Goal: Transaction & Acquisition: Purchase product/service

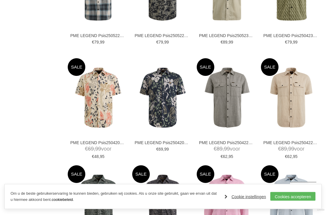
scroll to position [484, 0]
click at [0, 0] on img at bounding box center [0, 0] width 0 height 0
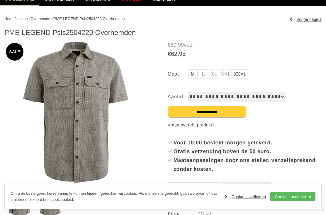
scroll to position [44, 0]
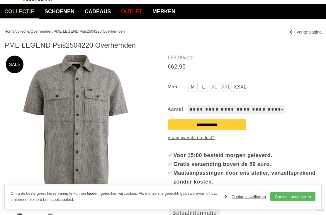
click at [180, 8] on link "Merken" at bounding box center [164, 11] width 32 height 15
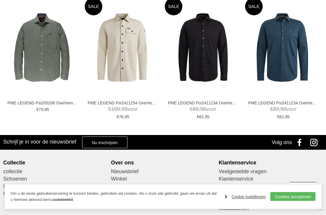
scroll to position [319, 0]
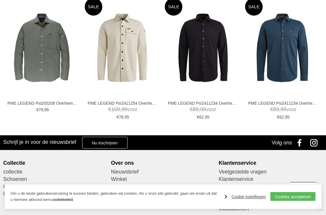
click at [311, 192] on link "Cookies accepteren" at bounding box center [293, 196] width 45 height 9
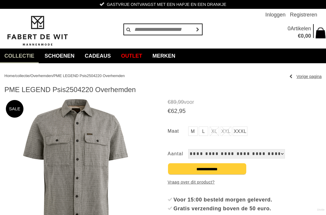
scroll to position [319, 0]
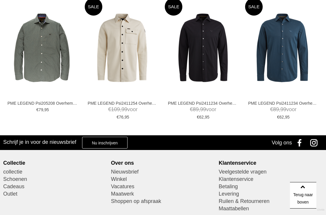
click at [301, 105] on link "PME LEGEND Psi2411234 Overhemden" at bounding box center [283, 102] width 70 height 5
